Goal: Task Accomplishment & Management: Use online tool/utility

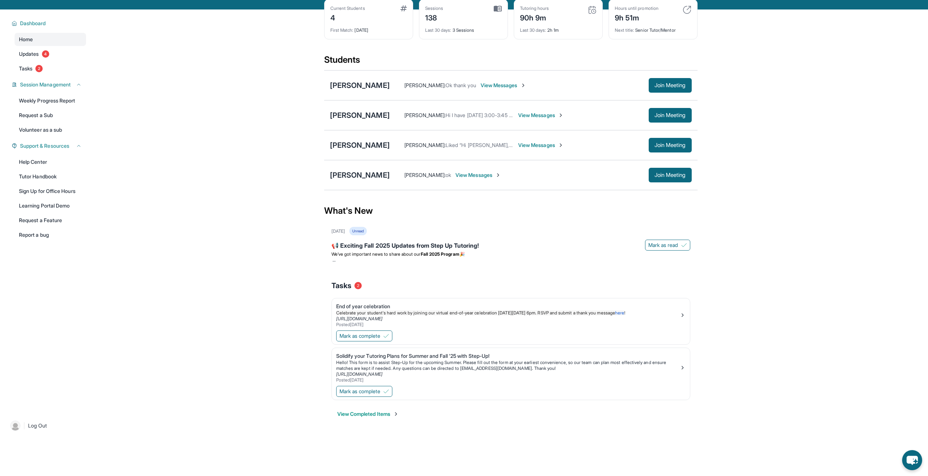
scroll to position [47, 0]
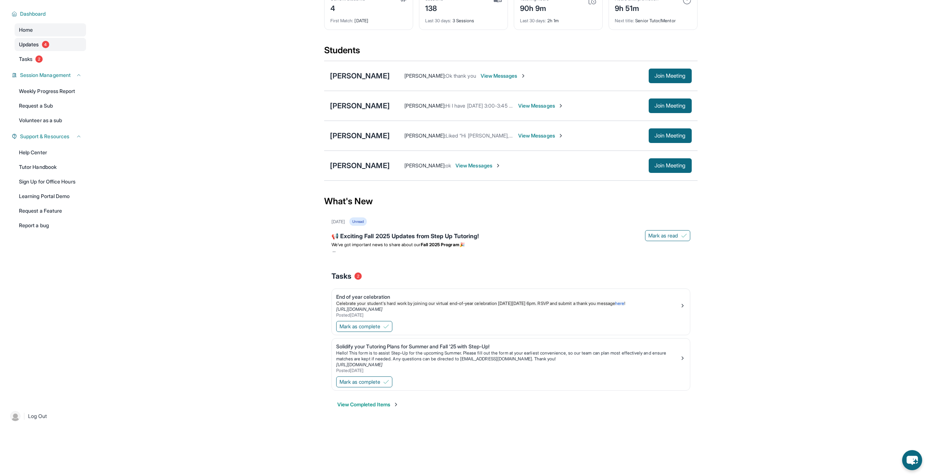
click at [28, 50] on link "Updates 4" at bounding box center [50, 44] width 71 height 13
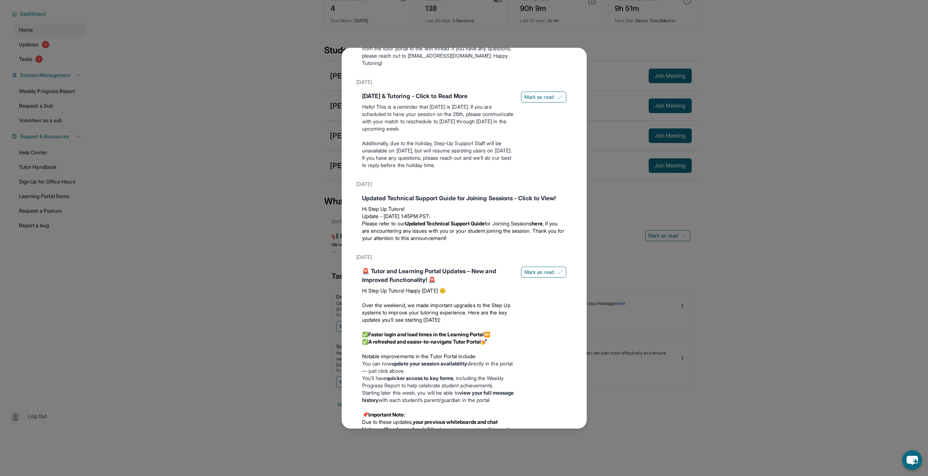
scroll to position [207, 0]
click at [536, 101] on button "Mark as read" at bounding box center [543, 95] width 45 height 11
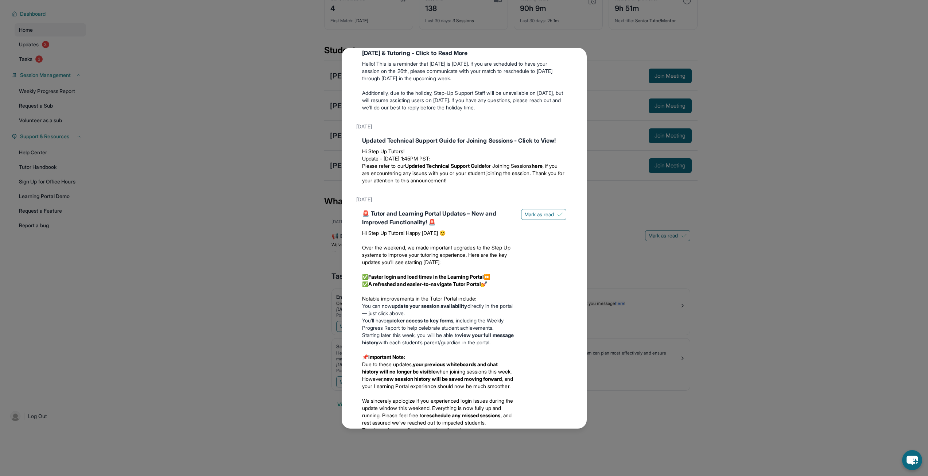
scroll to position [246, 0]
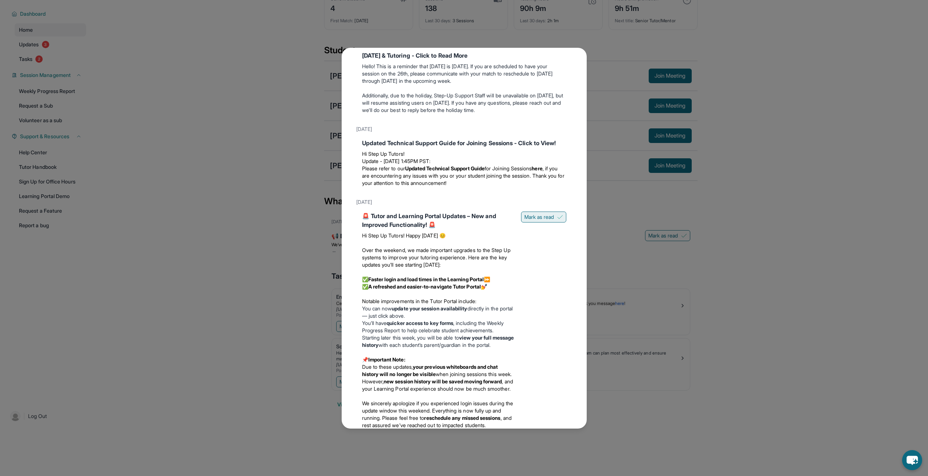
click at [540, 220] on span "Mark as read" at bounding box center [539, 216] width 30 height 7
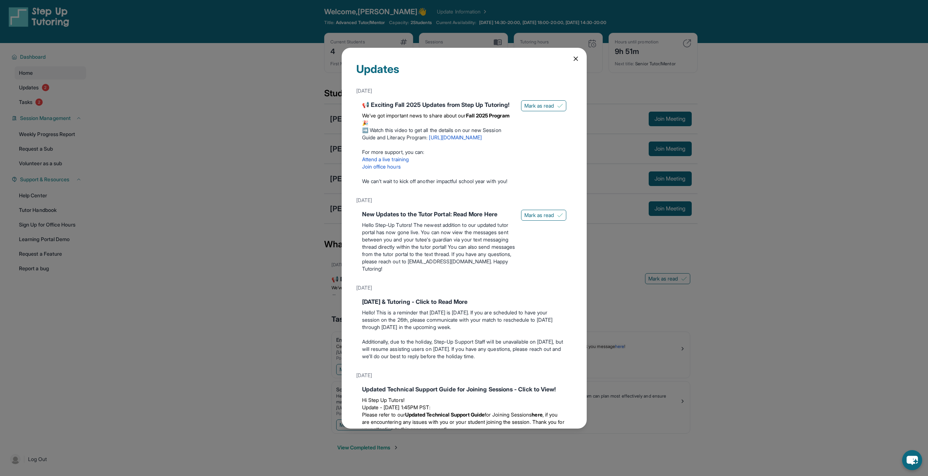
scroll to position [0, 0]
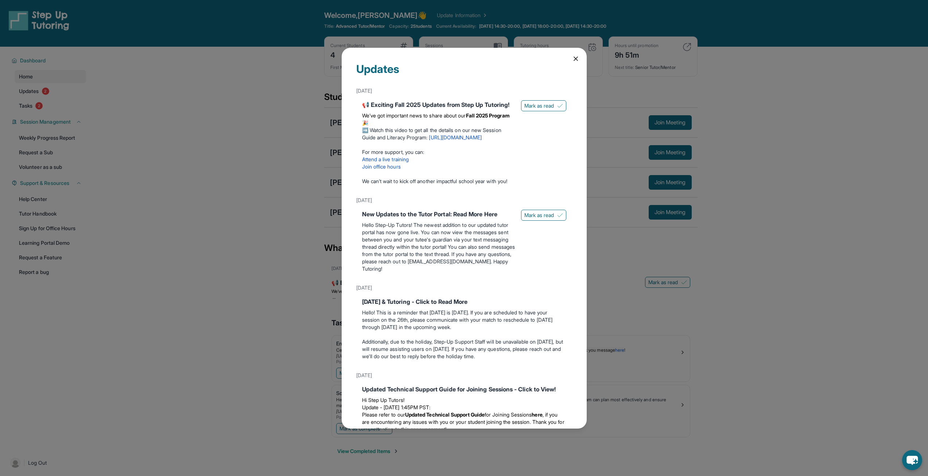
click at [574, 60] on icon at bounding box center [576, 59] width 4 height 4
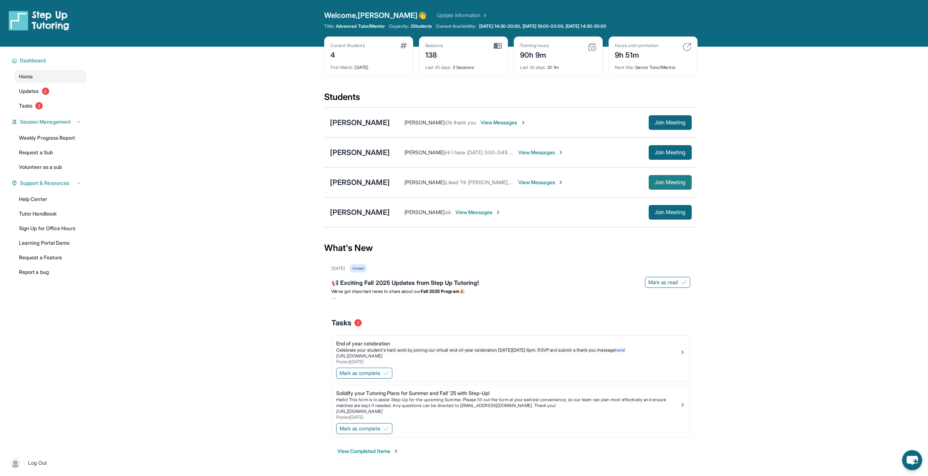
click at [675, 187] on button "Join Meeting" at bounding box center [669, 182] width 43 height 15
click at [356, 184] on div "[PERSON_NAME]" at bounding box center [360, 182] width 60 height 10
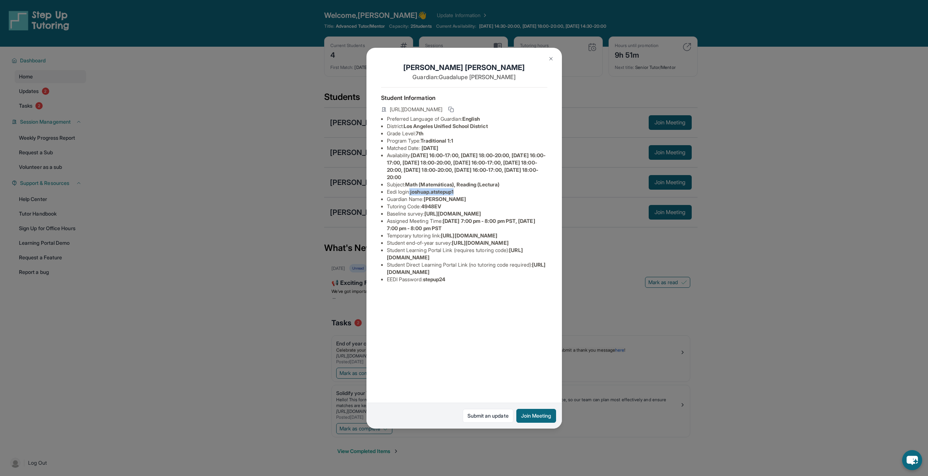
drag, startPoint x: 411, startPoint y: 190, endPoint x: 464, endPoint y: 192, distance: 52.5
click at [464, 192] on li "Eedi login : joshuap.atstepup1" at bounding box center [467, 191] width 160 height 7
copy li ": joshuap.atstepup1"
click at [442, 239] on li "Temporary tutoring link : [URL][DOMAIN_NAME]" at bounding box center [467, 235] width 160 height 7
drag, startPoint x: 425, startPoint y: 347, endPoint x: 449, endPoint y: 346, distance: 24.4
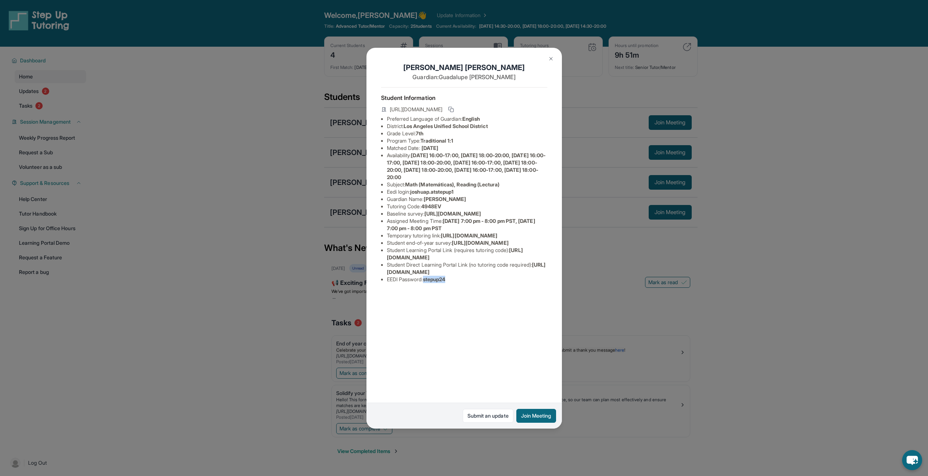
click at [450, 283] on li "EEDI Password : stepup24" at bounding box center [467, 279] width 160 height 7
copy li "stepup24"
